Goal: Information Seeking & Learning: Learn about a topic

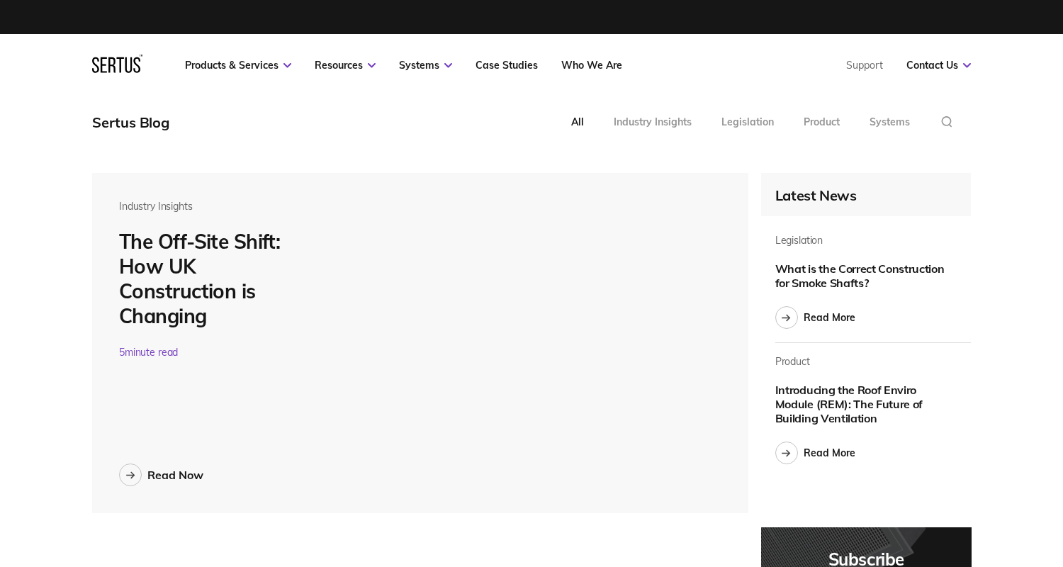
scroll to position [4929, 879]
